Goal: Check status: Check status

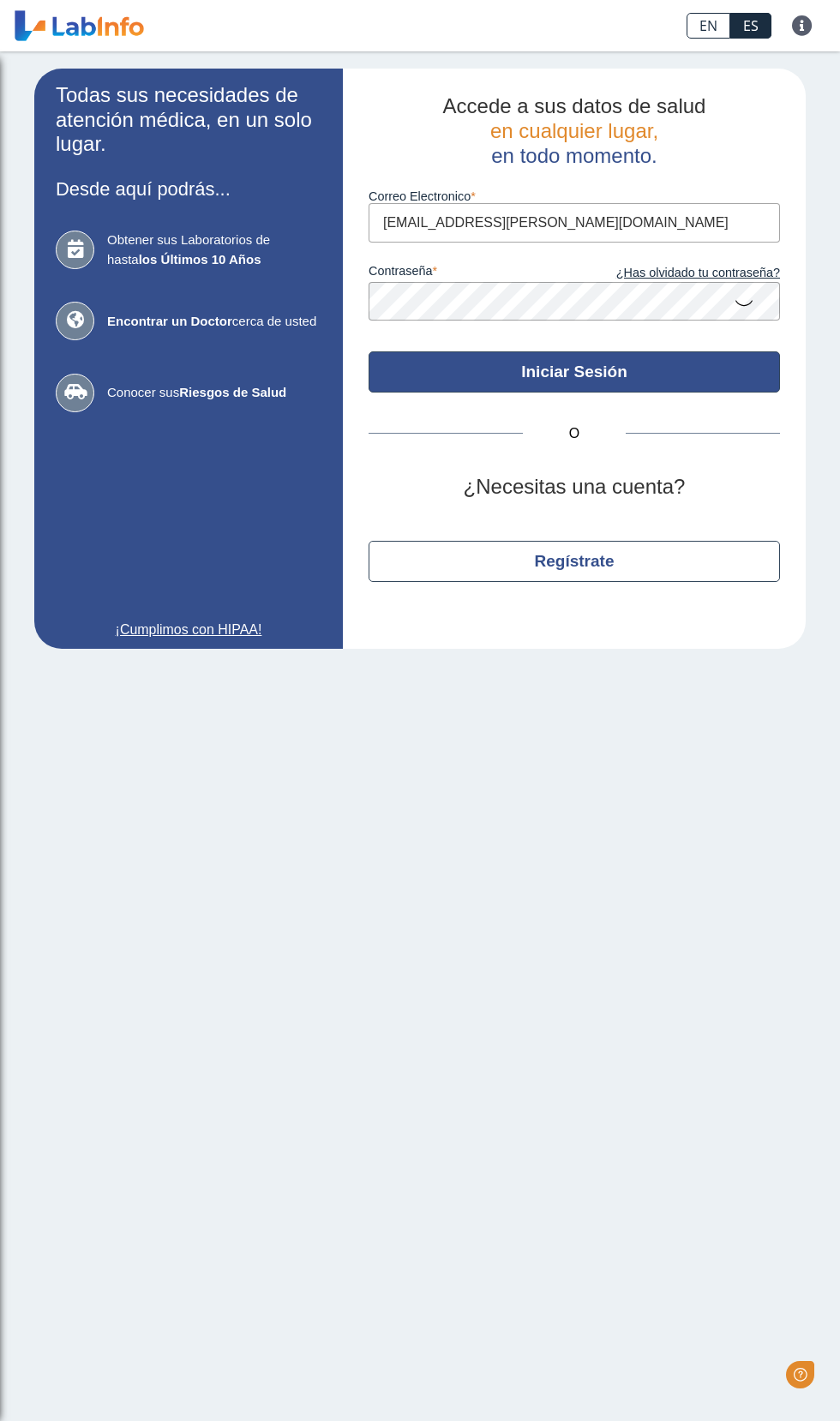
click at [714, 364] on button "Iniciar Sesión" at bounding box center [574, 372] width 411 height 41
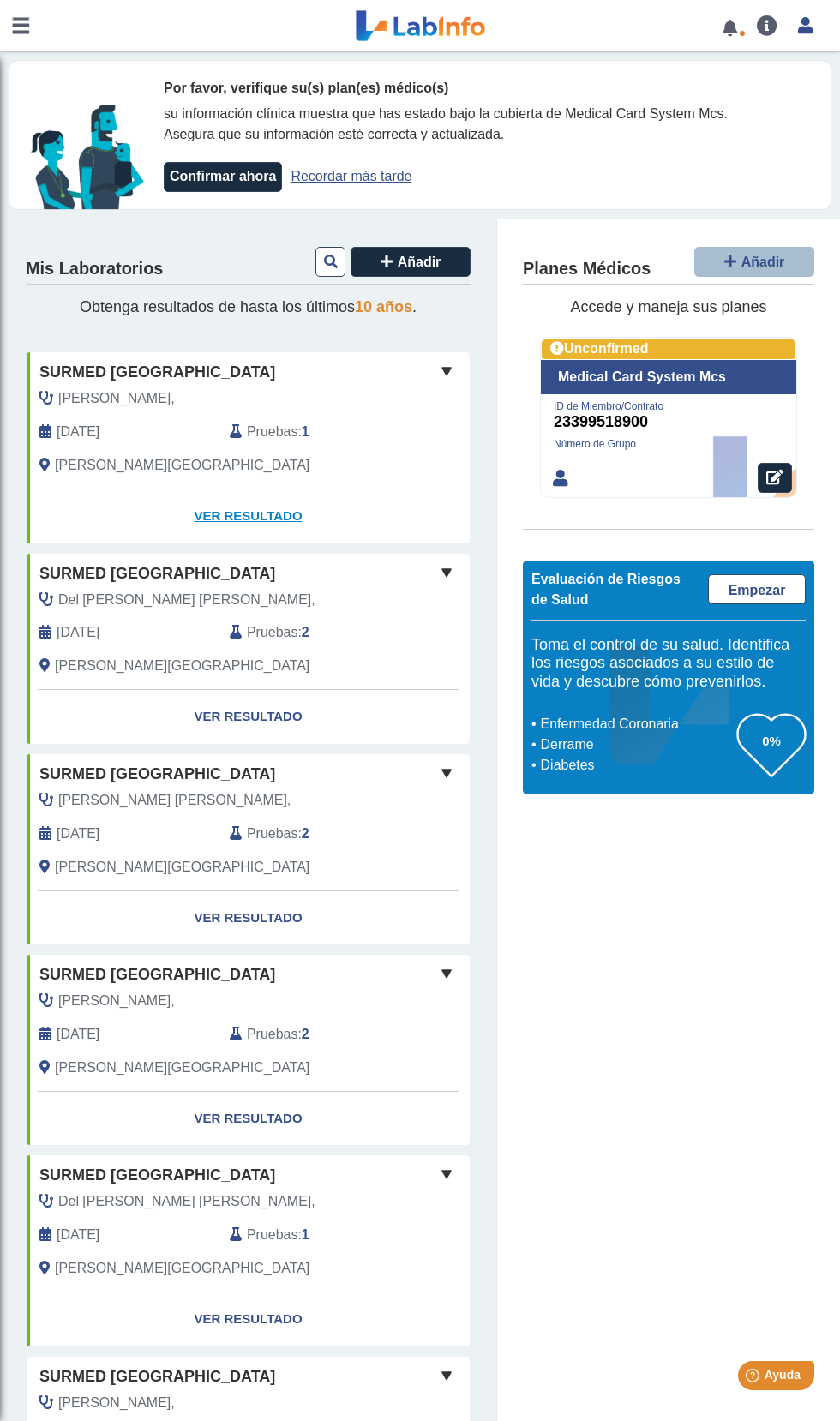
click at [256, 515] on link "Ver Resultado" at bounding box center [247, 516] width 443 height 54
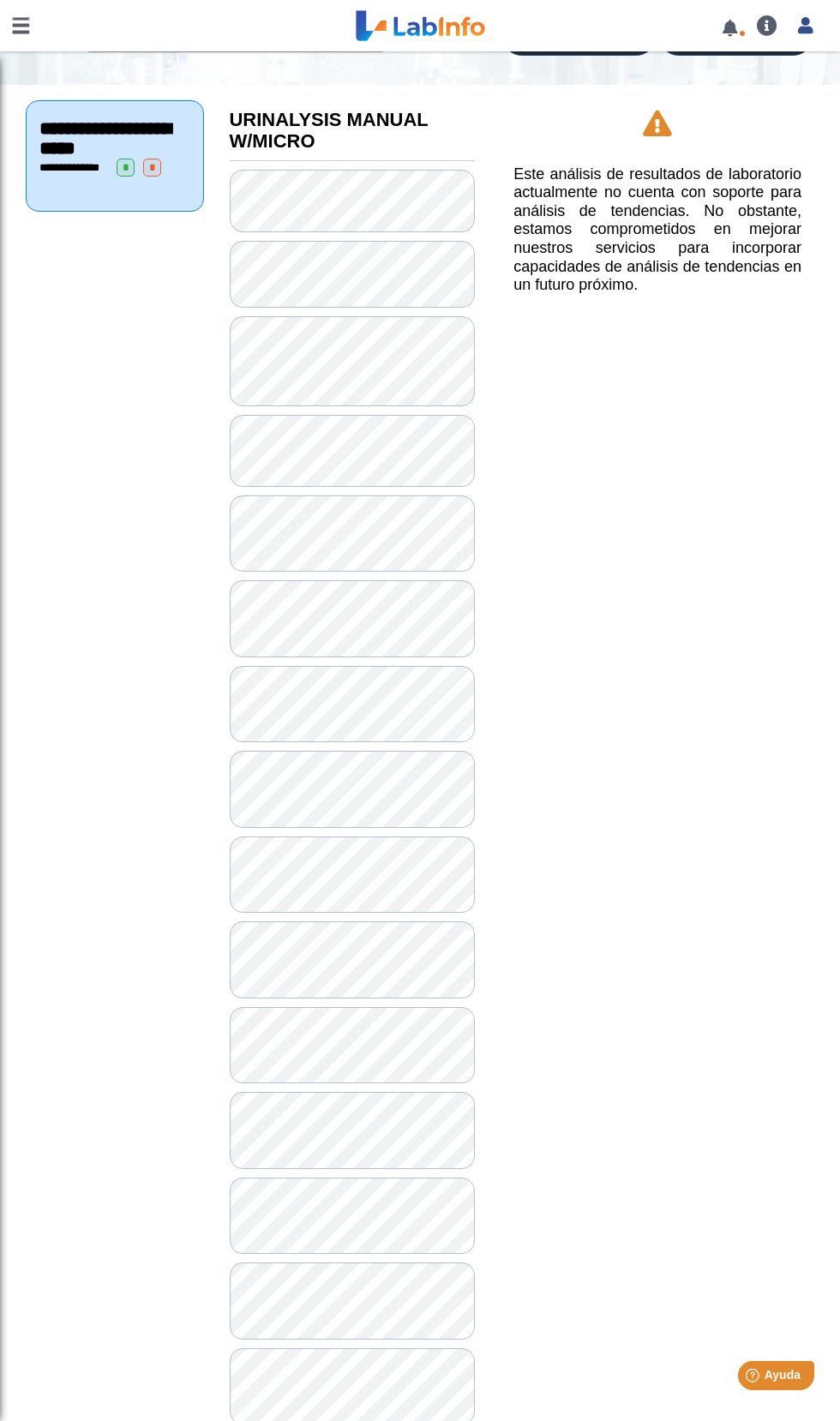
scroll to position [182, 0]
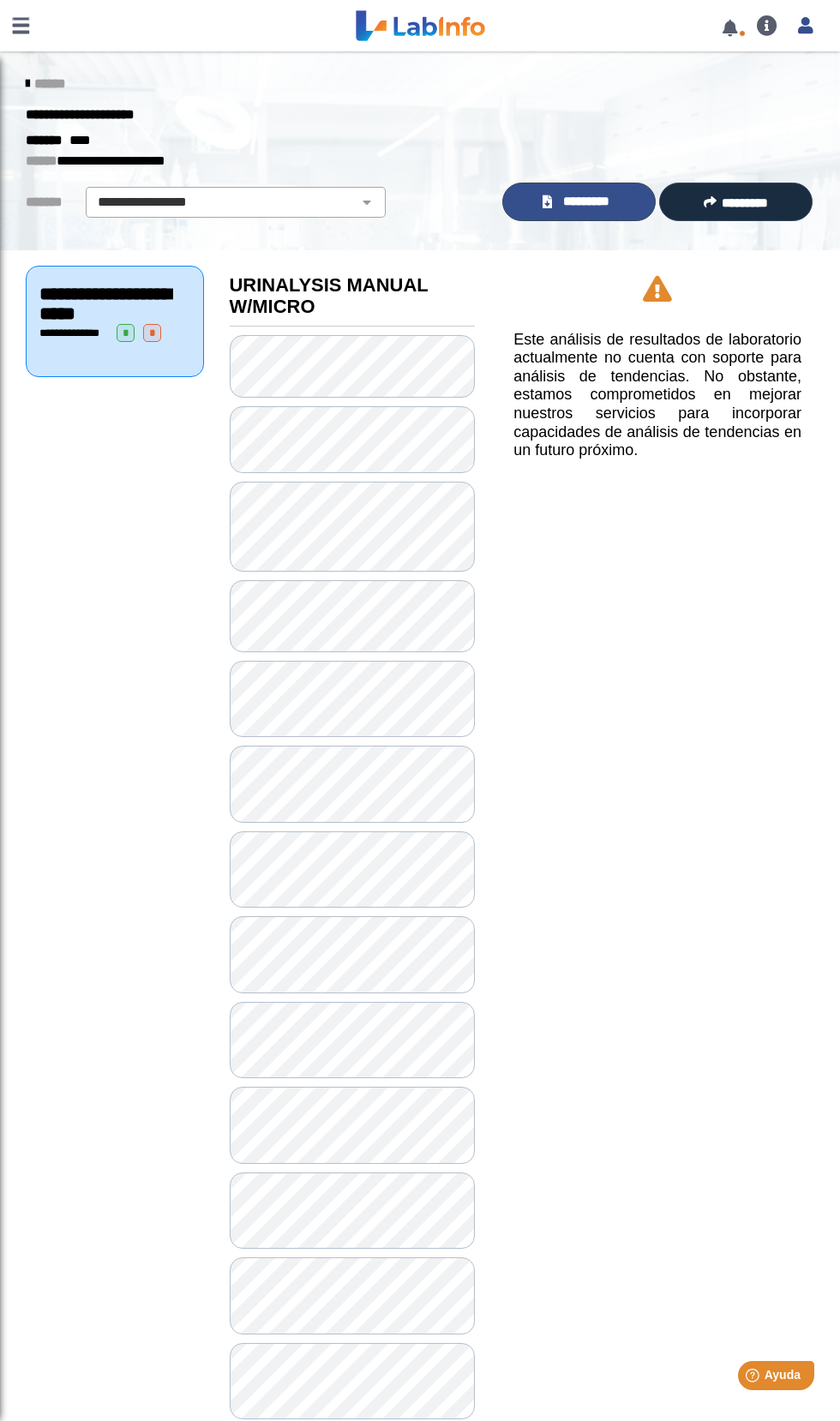
click at [578, 206] on span "*********" at bounding box center [587, 202] width 59 height 20
